Goal: Communication & Community: Answer question/provide support

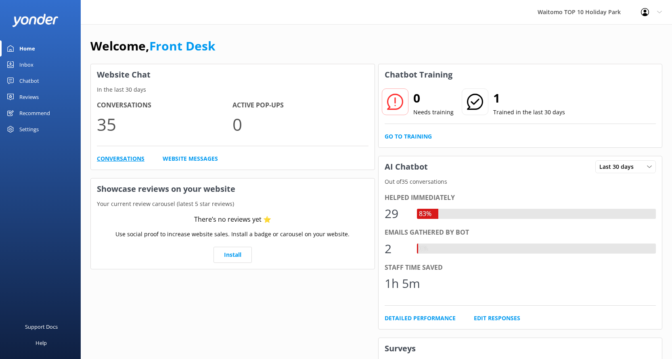
click at [117, 160] on link "Conversations" at bounding box center [121, 158] width 48 height 9
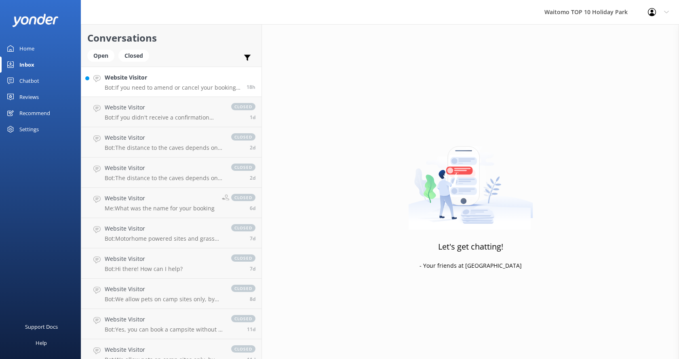
click at [131, 85] on p "Bot: If you need to amend or cancel your booking, please contact [EMAIL_ADDRESS…" at bounding box center [173, 87] width 136 height 7
